Goal: Task Accomplishment & Management: Manage account settings

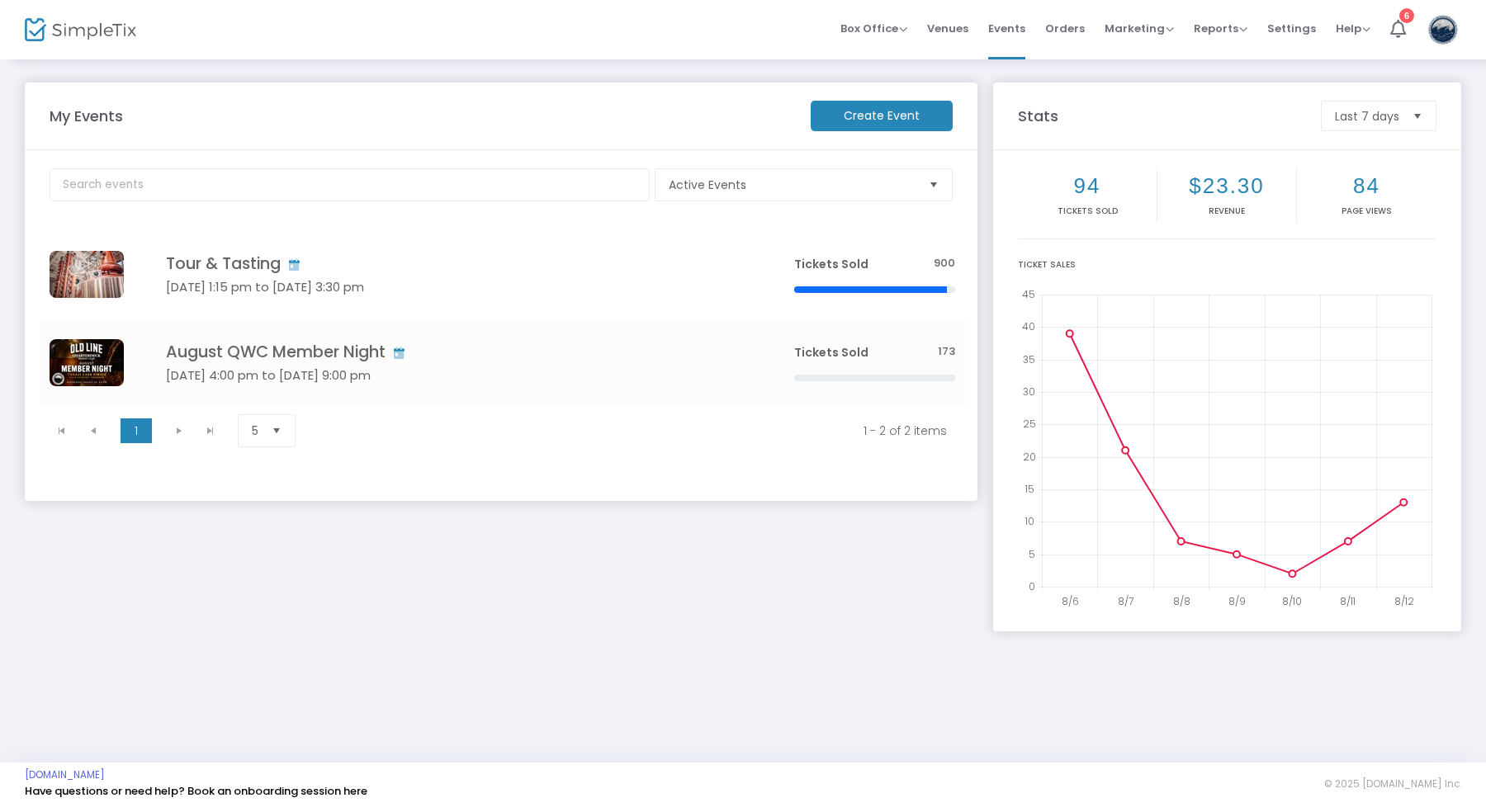
click at [793, 627] on div "My Events Create Event Active Events Event Category Type No section found Tour …" at bounding box center [742, 356] width 1453 height 549
